Goal: Find specific page/section: Find specific page/section

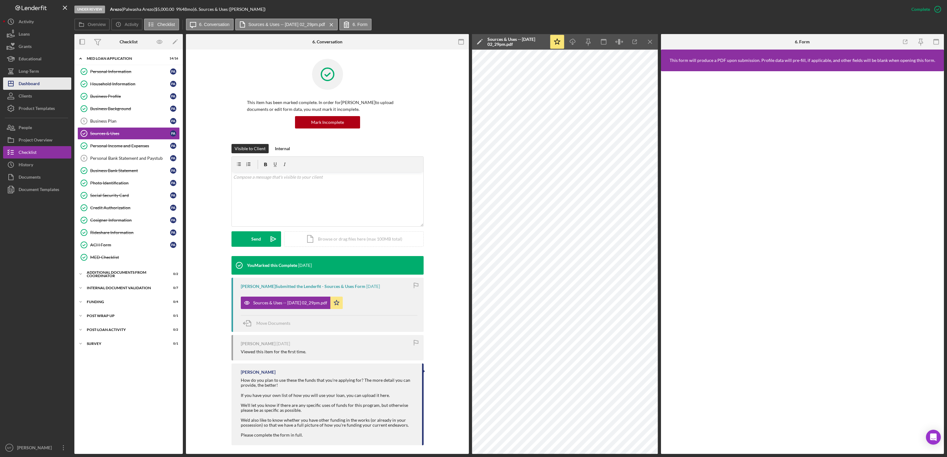
click at [35, 84] on div "Dashboard" at bounding box center [29, 84] width 21 height 14
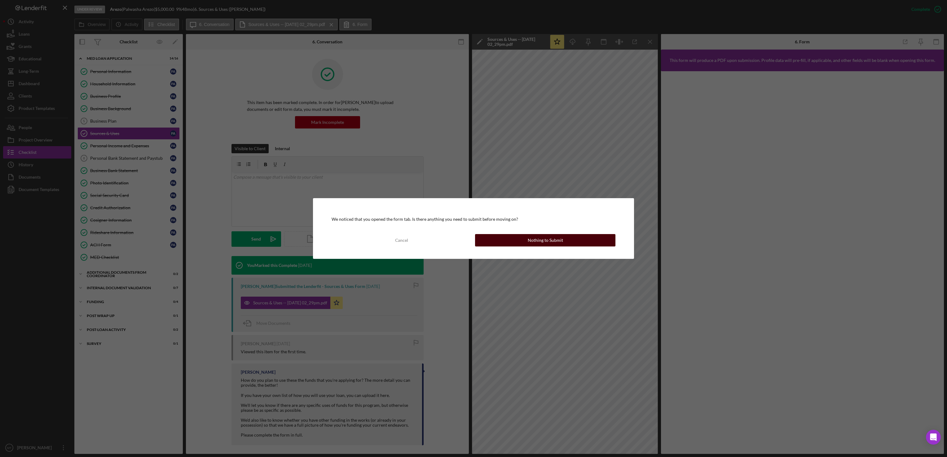
click at [550, 242] on div "Nothing to Submit" at bounding box center [545, 240] width 35 height 12
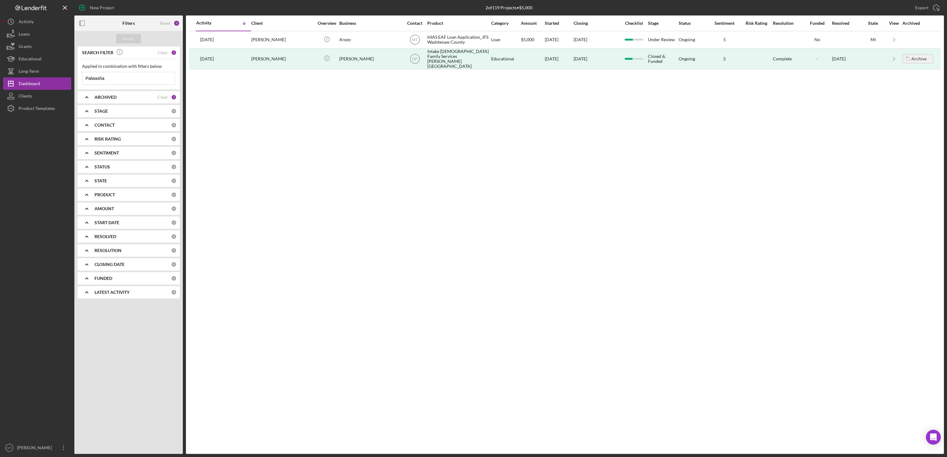
drag, startPoint x: 119, startPoint y: 79, endPoint x: 74, endPoint y: 75, distance: 44.8
click at [74, 75] on div "SEARCH FILTER Clear 1 Applied in combination with filters below Palwasha Icon/M…" at bounding box center [128, 174] width 108 height 257
type input "[PERSON_NAME]"
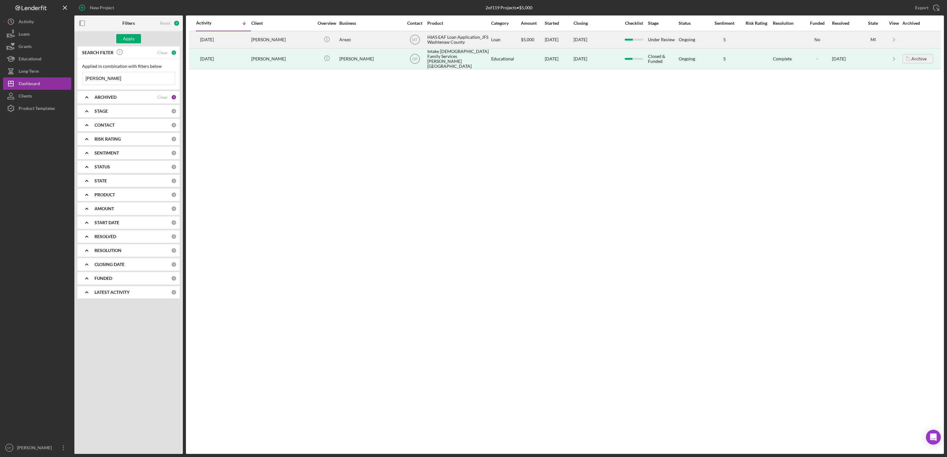
click at [441, 41] on div "HIAS EAF Loan Application_JFS Washtenaw County" at bounding box center [458, 40] width 62 height 16
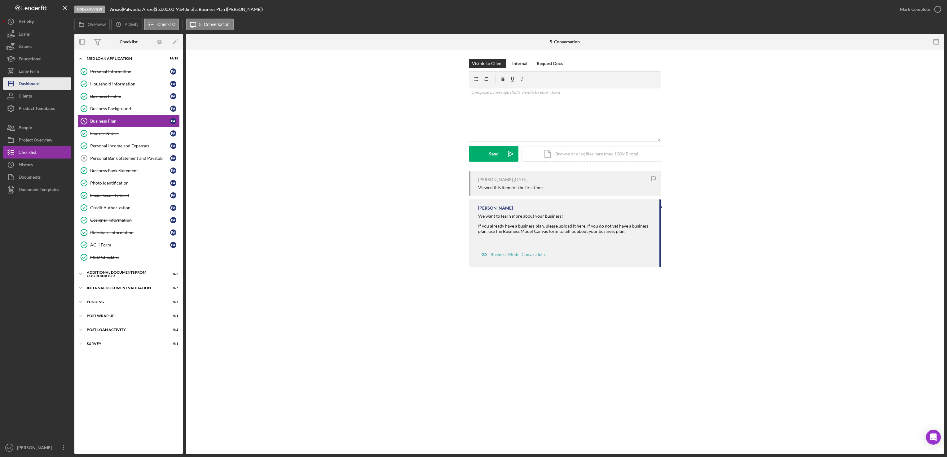
click at [26, 85] on div "Dashboard" at bounding box center [29, 84] width 21 height 14
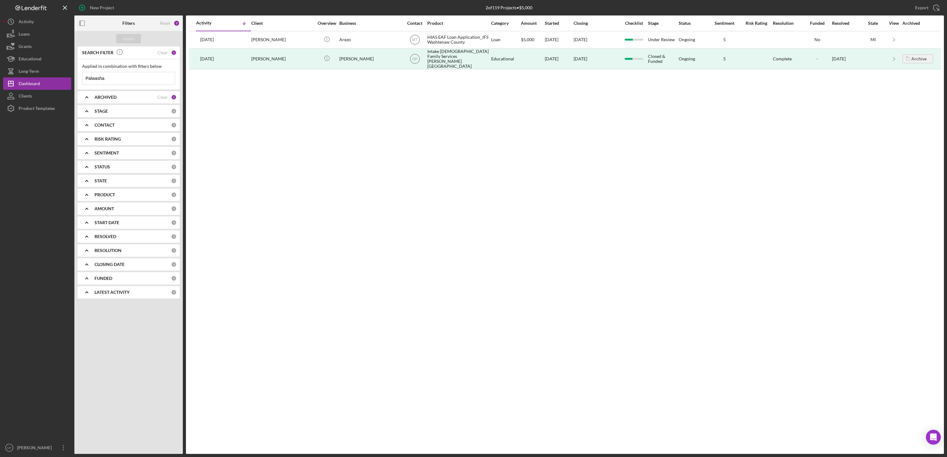
drag, startPoint x: 119, startPoint y: 78, endPoint x: 74, endPoint y: 82, distance: 45.7
click at [74, 82] on div "New Project 2 of 119 Projects • $5,000 Palwasha Export Icon/Export Filters Rese…" at bounding box center [473, 227] width 941 height 454
type input "[PERSON_NAME]"
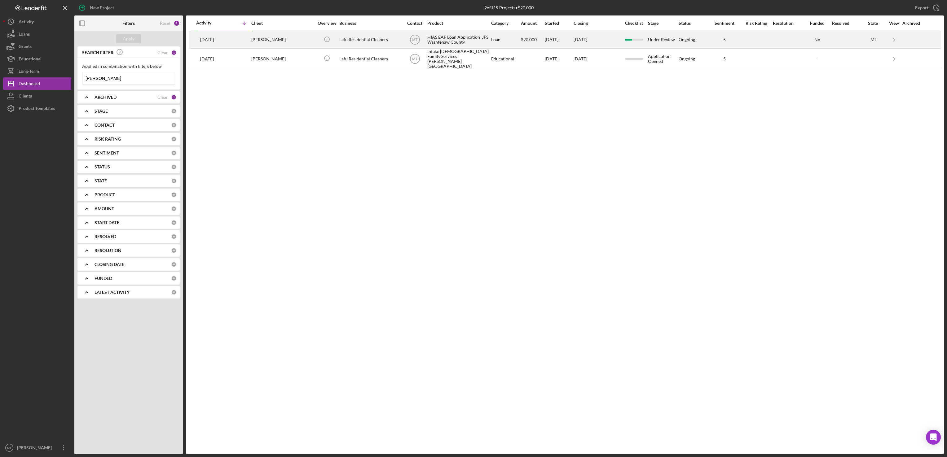
click at [452, 43] on div "HIAS EAF Loan Application_JFS Washtenaw County" at bounding box center [458, 40] width 62 height 16
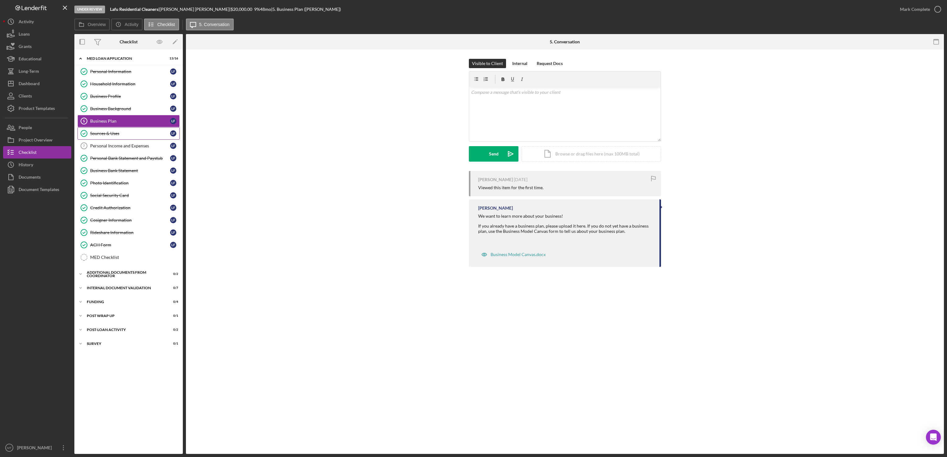
click at [108, 131] on link "Sources & Uses Sources & Uses L F" at bounding box center [128, 133] width 102 height 12
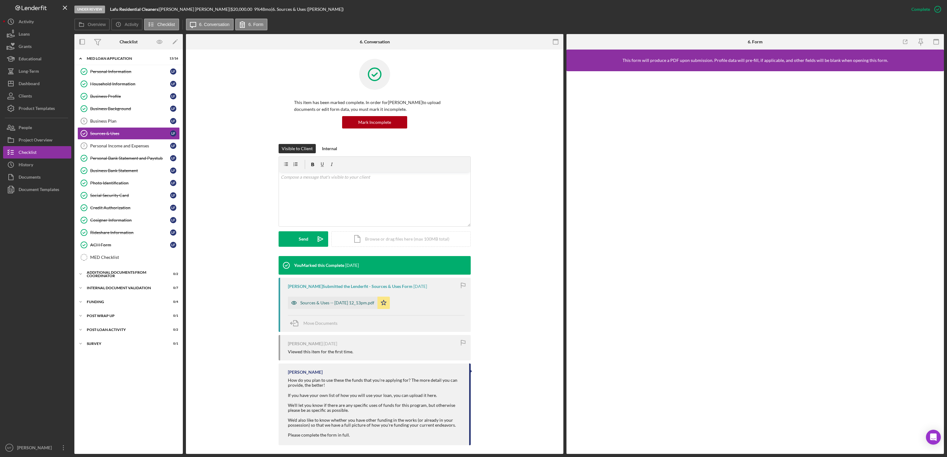
click at [359, 302] on div "Sources & Uses -- [DATE] 12_13pm.pdf" at bounding box center [337, 303] width 74 height 5
